Goal: Communication & Community: Share content

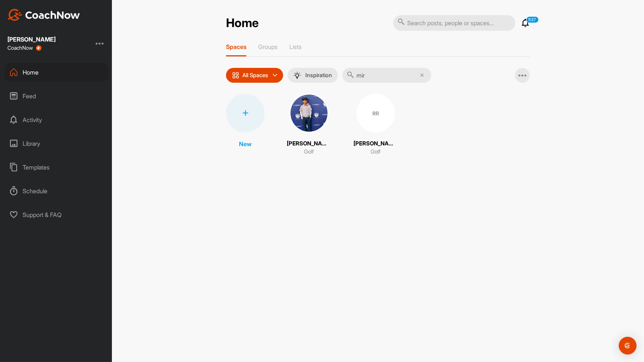
type input "mir"
click at [314, 115] on img at bounding box center [309, 113] width 39 height 39
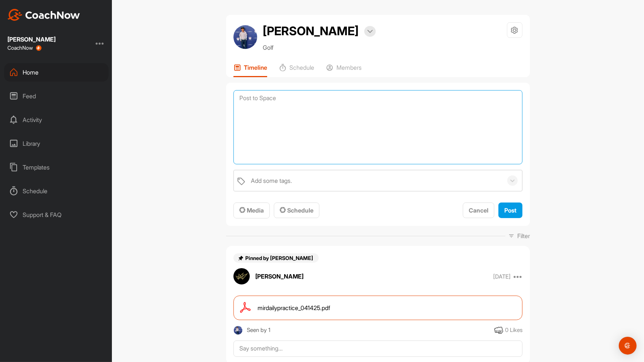
click at [299, 102] on textarea at bounding box center [377, 127] width 289 height 74
type textarea "f"
click at [298, 106] on textarea "Finesse wedges Ball above your feet: Ball will start left. Launch lower. More d…" at bounding box center [377, 127] width 289 height 74
click at [384, 122] on textarea "Finesse wedges Ball above your feet: If you hit your standard pitch, then, Ball…" at bounding box center [377, 127] width 289 height 74
click at [359, 123] on textarea "Finesse wedges Ball above your feet: If you hit your standard pitch, then, Ball…" at bounding box center [377, 127] width 289 height 74
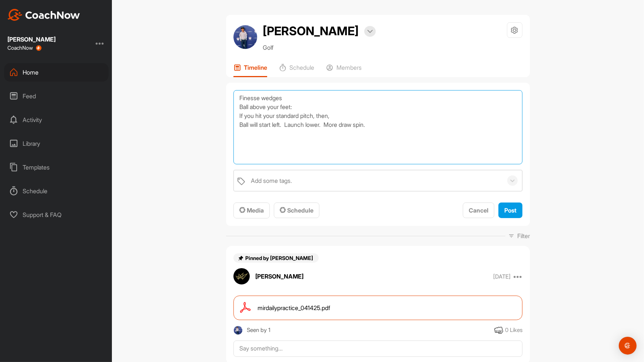
click at [377, 122] on textarea "Finesse wedges Ball above your feet: If you hit your standard pitch, then, Ball…" at bounding box center [377, 127] width 289 height 74
click at [378, 123] on textarea "Finesse wedges Ball above your feet: If you hit your standard pitch, then, Ball…" at bounding box center [377, 127] width 289 height 74
drag, startPoint x: 410, startPoint y: 125, endPoint x: 370, endPoint y: 127, distance: 39.7
click at [370, 127] on textarea "Finesse wedges Ball above your feet: If you hit your standard pitch, then, Ball…" at bounding box center [377, 127] width 289 height 74
click at [433, 123] on textarea "Finesse wedges Ball above your feet: If you hit your standard pitch, then, Ball…" at bounding box center [377, 127] width 289 height 74
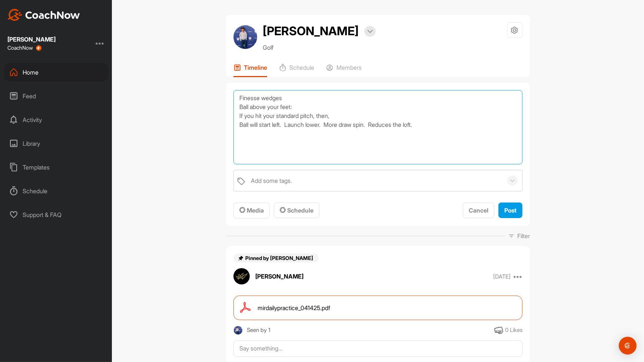
paste textarea ". Go further."
click at [282, 123] on textarea "Finesse wedges Ball above your feet: If you hit your standard pitch, then, Ball…" at bounding box center [377, 127] width 289 height 74
drag, startPoint x: 384, startPoint y: 124, endPoint x: 425, endPoint y: 126, distance: 41.6
click at [425, 126] on textarea "Finesse wedges Ball above your feet: If you hit your standard pitch, then, Ball…" at bounding box center [377, 127] width 289 height 74
click at [368, 135] on textarea "Finesse wedges Ball above your feet: If you hit your standard pitch, then, Ball…" at bounding box center [377, 127] width 289 height 74
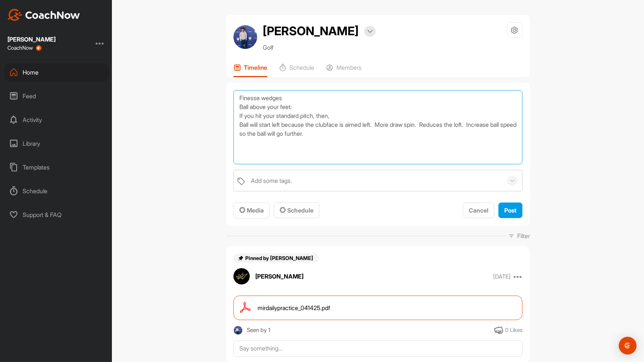
click at [368, 135] on textarea "Finesse wedges Ball above your feet: If you hit your standard pitch, then, Ball…" at bounding box center [377, 127] width 289 height 74
click at [367, 146] on textarea "Finesse wedges Ball above your feet: If you hit your standard pitch, then, Ball…" at bounding box center [377, 127] width 289 height 74
click at [367, 133] on textarea "Finesse wedges Ball above your feet: If you hit your standard pitch, then, Ball…" at bounding box center [377, 127] width 289 height 74
paste textarea "Launch lower."
click at [415, 145] on textarea "Finesse wedges Ball above your feet: If you hit your standard pitch, then, Ball…" at bounding box center [377, 127] width 289 height 74
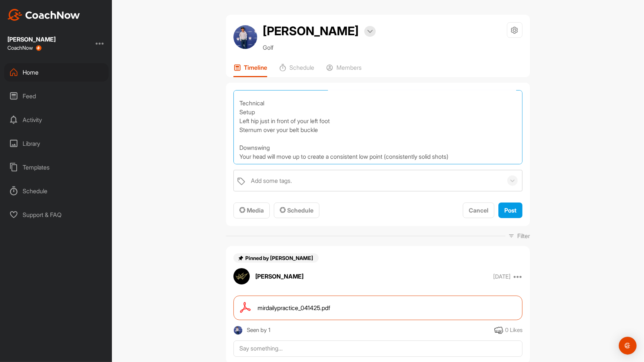
scroll to position [46, 0]
click at [367, 133] on textarea "Finesse wedges Ball above your feet: If you hit your standard pitch, then, Ball…" at bounding box center [377, 127] width 289 height 74
click at [473, 158] on textarea "Finesse wedges Ball above your feet: If you hit your standard pitch, then, Ball…" at bounding box center [377, 127] width 289 height 74
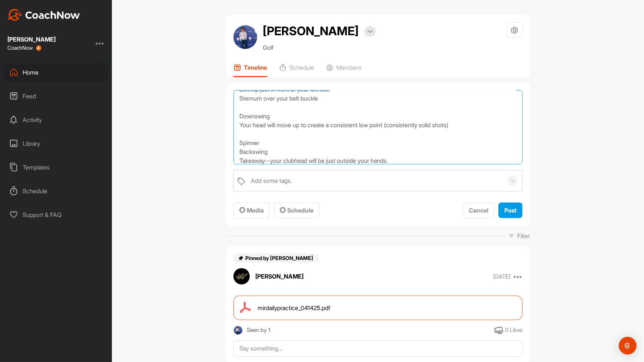
scroll to position [97, 0]
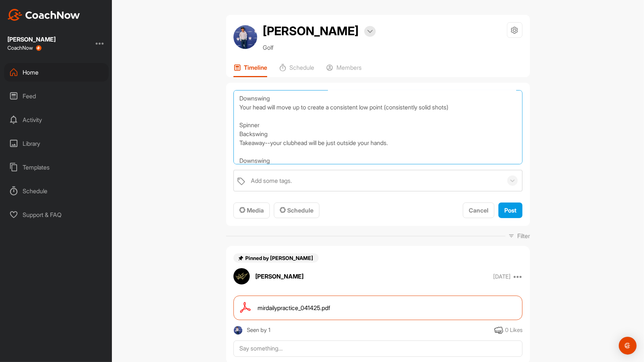
drag, startPoint x: 476, startPoint y: 104, endPoint x: 233, endPoint y: 110, distance: 242.8
click at [233, 110] on textarea "Finesse wedges Ball above your feet: If you hit your standard pitch, then, Ball…" at bounding box center [377, 127] width 289 height 74
click at [277, 162] on textarea "Finesse wedges Ball above your feet: If you hit your standard pitch, then, Ball…" at bounding box center [377, 127] width 289 height 74
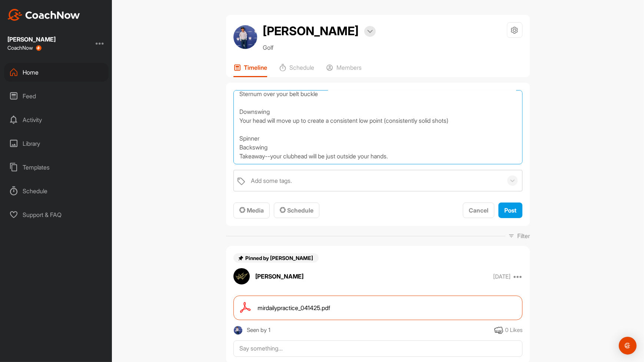
scroll to position [90, 0]
drag, startPoint x: 239, startPoint y: 104, endPoint x: 456, endPoint y: 115, distance: 217.5
click at [456, 115] on textarea "Finesse wedges Ball above your feet: If you hit your standard pitch, then, Ball…" at bounding box center [377, 127] width 289 height 74
click at [312, 113] on textarea "Finesse wedges Ball above your feet: If you hit your standard pitch, then, Ball…" at bounding box center [377, 127] width 289 height 74
drag, startPoint x: 236, startPoint y: 104, endPoint x: 495, endPoint y: 116, distance: 259.0
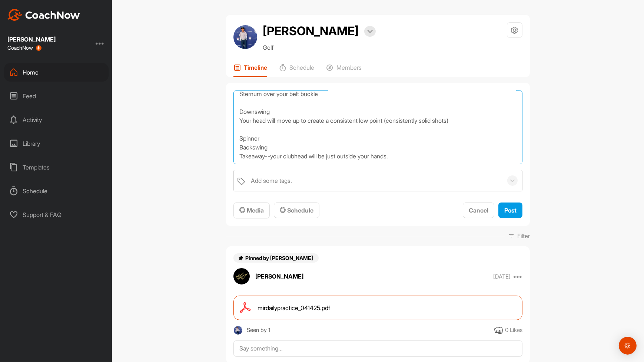
click at [495, 116] on textarea "Finesse wedges Ball above your feet: If you hit your standard pitch, then, Ball…" at bounding box center [377, 127] width 289 height 74
click at [244, 149] on textarea "Finesse wedges Ball above your feet: If you hit your standard pitch, then, Ball…" at bounding box center [377, 127] width 289 height 74
paste textarea "Downswing Your head will move up to create a consistent low point (consistently…"
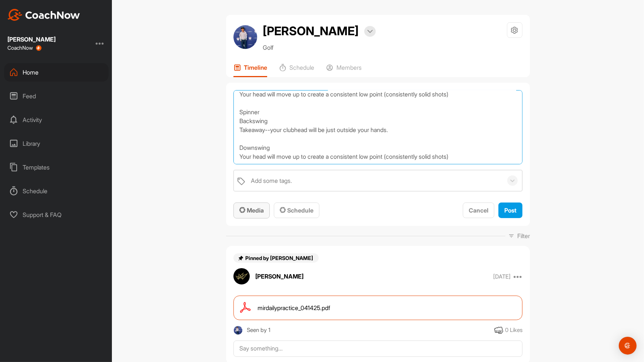
type textarea "Finesse wedges Ball above your feet: If you hit your standard pitch, then, Ball…"
click at [259, 210] on span "Media" at bounding box center [251, 209] width 24 height 7
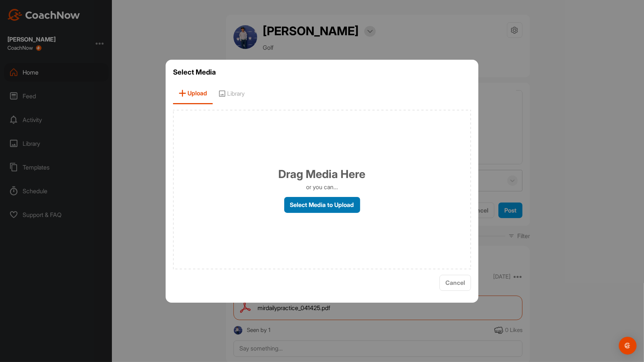
click at [320, 209] on label "Select Media to Upload" at bounding box center [322, 205] width 76 height 16
click at [0, 0] on input "Select Media to Upload" at bounding box center [0, 0] width 0 height 0
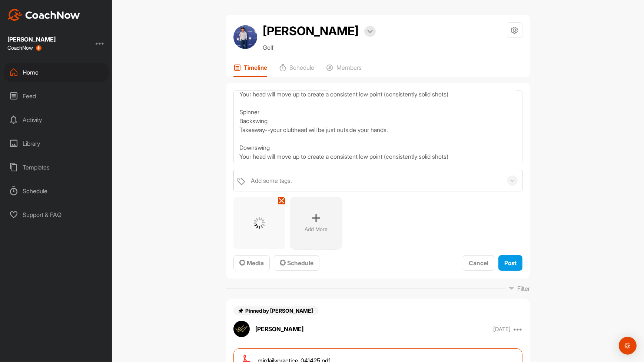
click at [314, 218] on icon at bounding box center [316, 217] width 9 height 9
click at [381, 215] on div "Add More" at bounding box center [372, 223] width 53 height 53
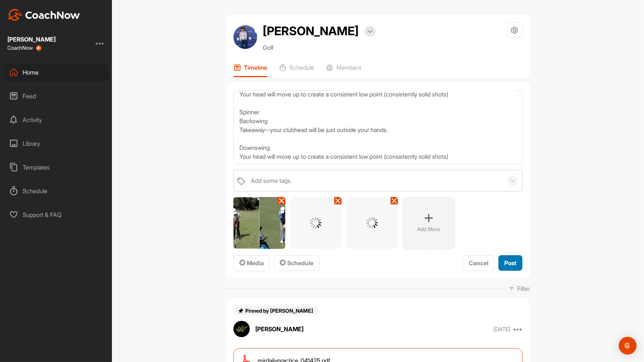
click at [511, 259] on span "Post" at bounding box center [510, 262] width 12 height 7
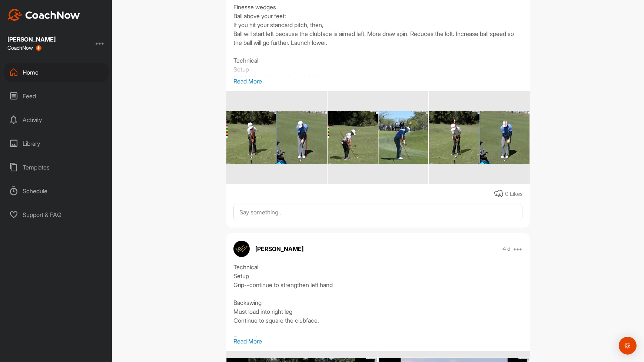
scroll to position [284, 0]
click at [486, 137] on img at bounding box center [479, 136] width 101 height 53
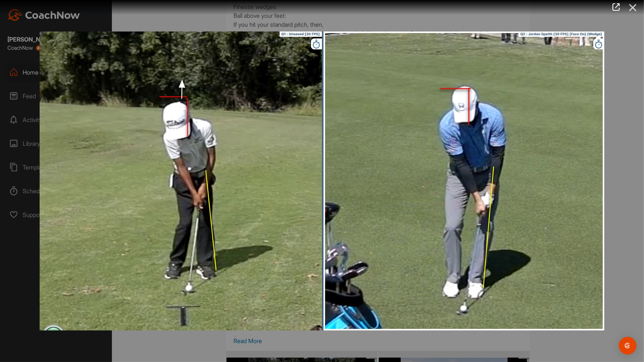
click at [637, 9] on icon at bounding box center [633, 8] width 17 height 14
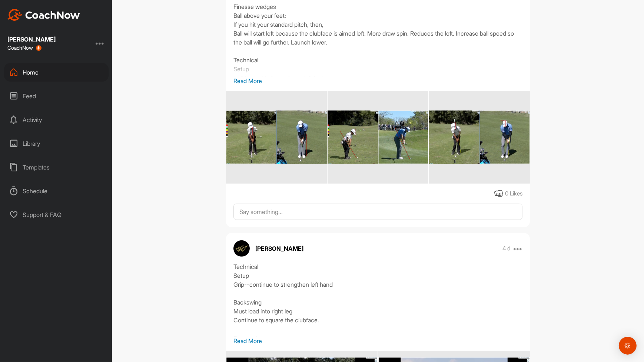
click at [375, 142] on img at bounding box center [378, 136] width 101 height 53
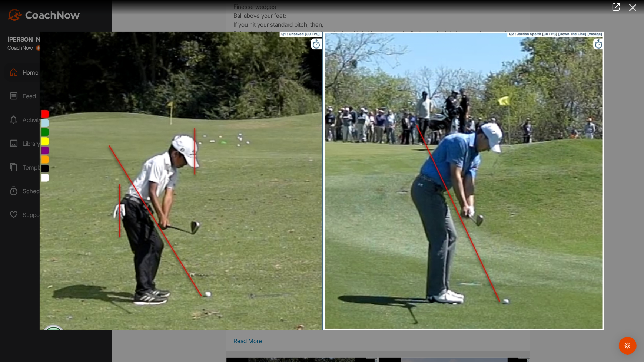
click at [636, 5] on icon at bounding box center [633, 8] width 17 height 14
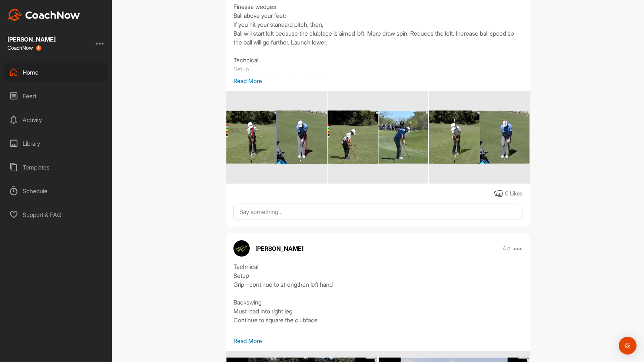
click at [274, 157] on img at bounding box center [276, 136] width 101 height 53
